Goal: Information Seeking & Learning: Learn about a topic

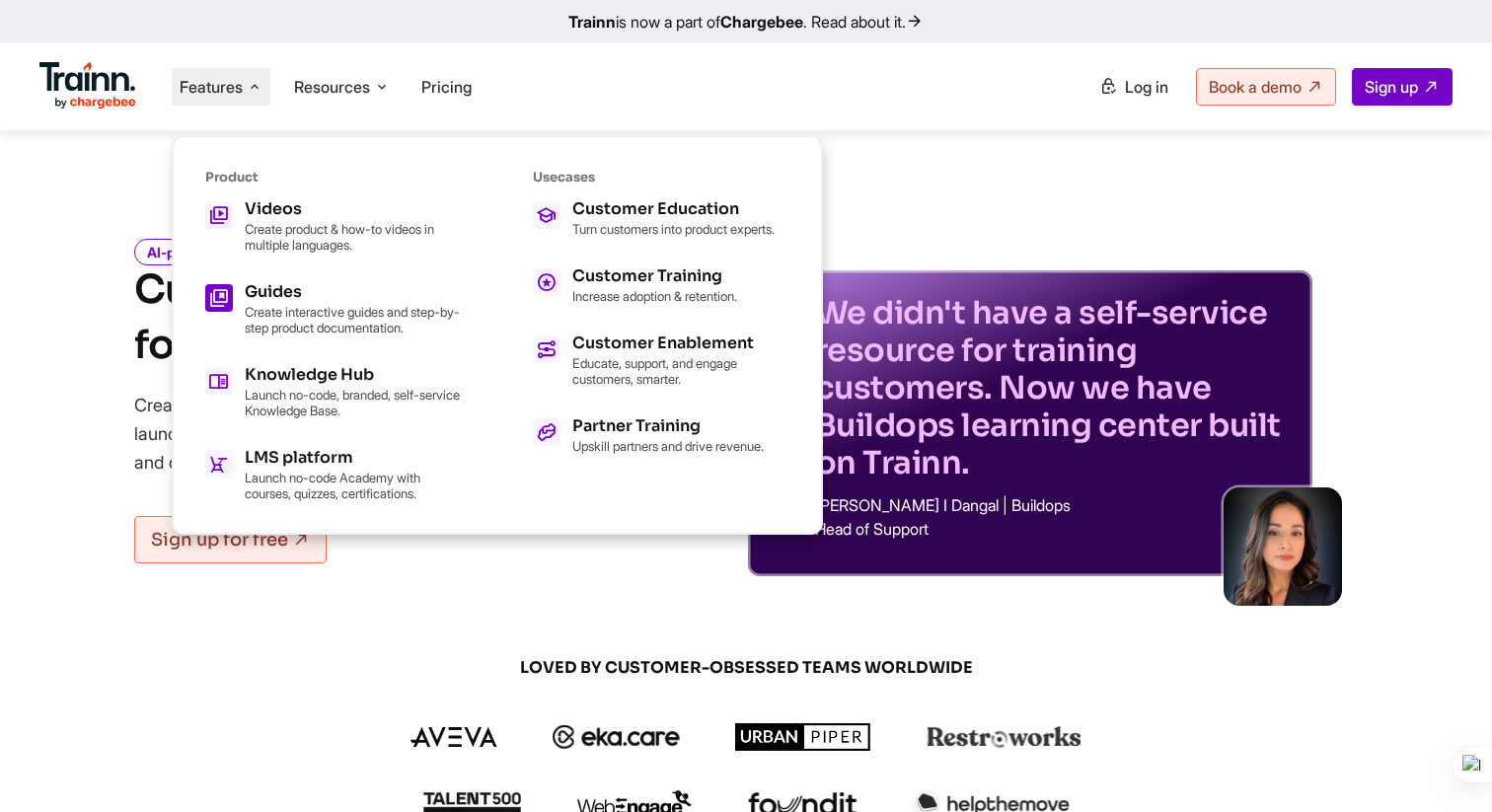
click at [306, 307] on p "Create interactive guides and step-by-step product documentation." at bounding box center [353, 319] width 217 height 32
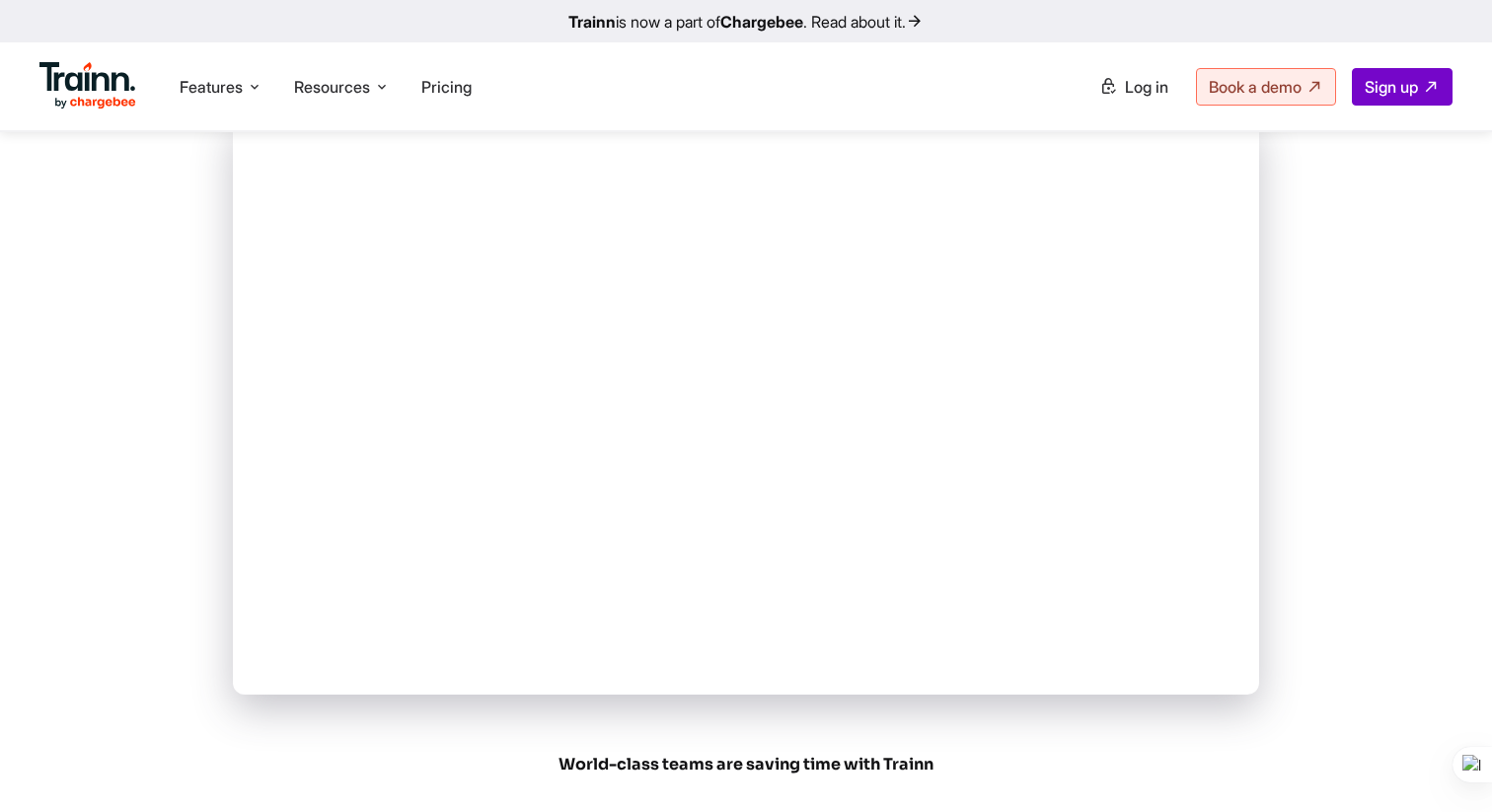
scroll to position [581, 0]
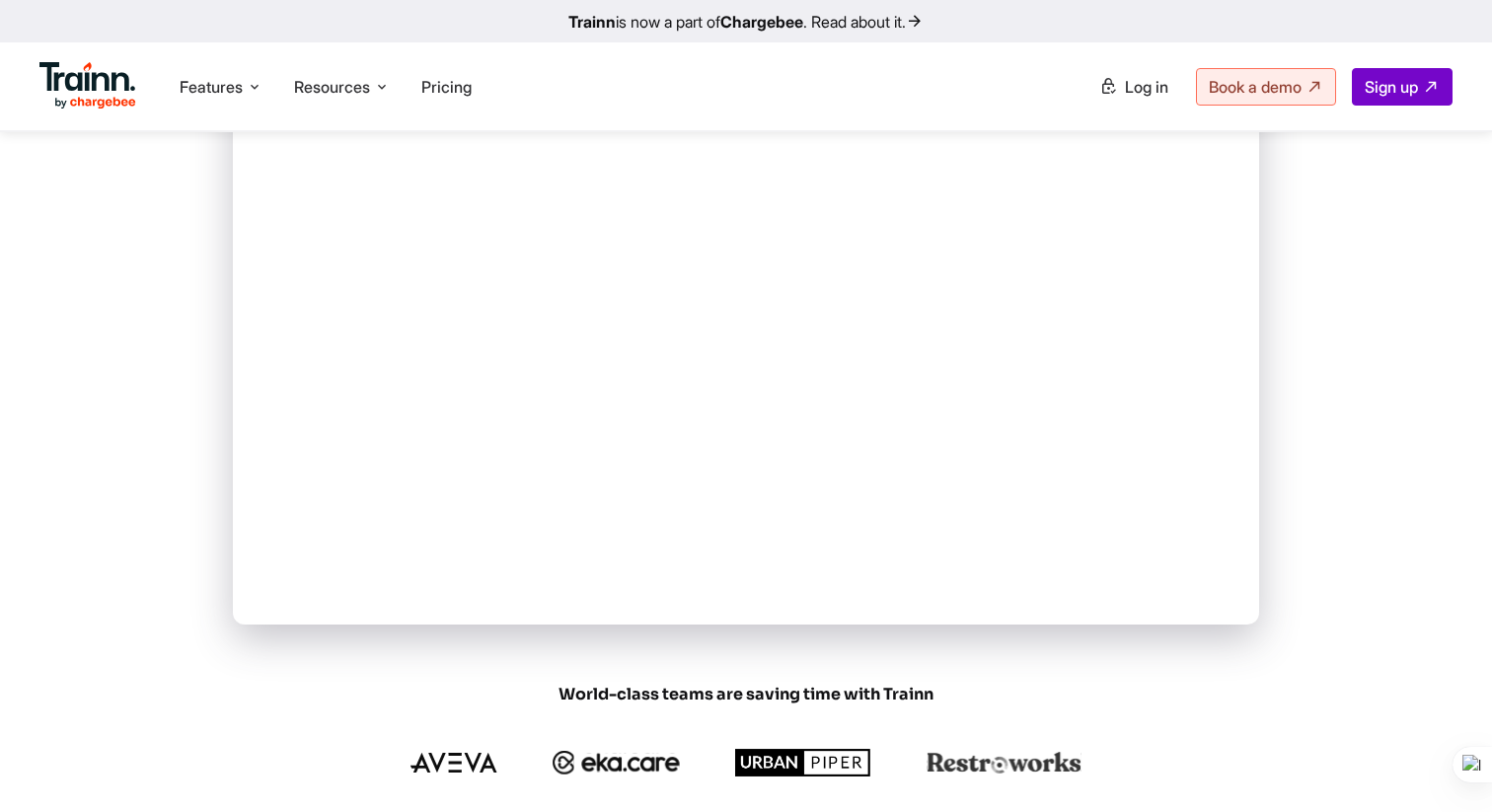
scroll to position [546, 0]
